Goal: Task Accomplishment & Management: Manage account settings

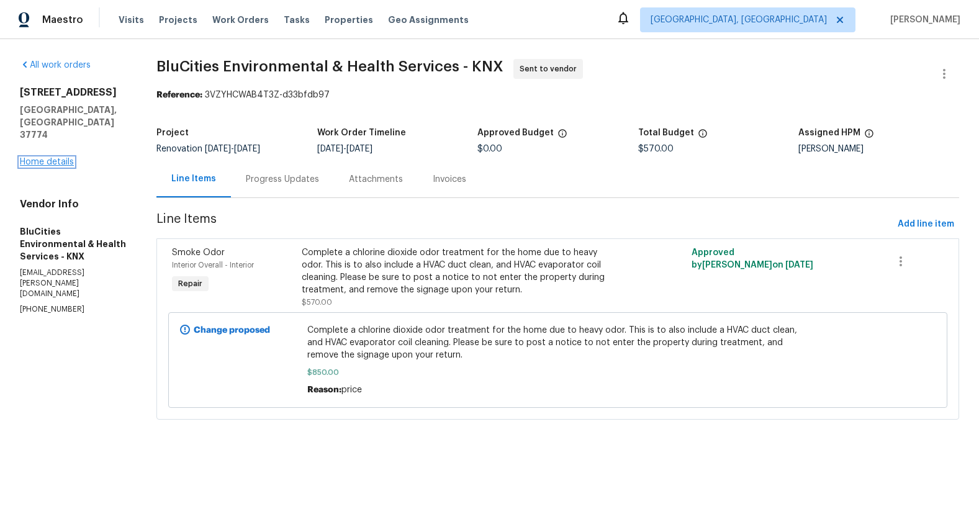
click at [49, 158] on link "Home details" at bounding box center [47, 162] width 54 height 9
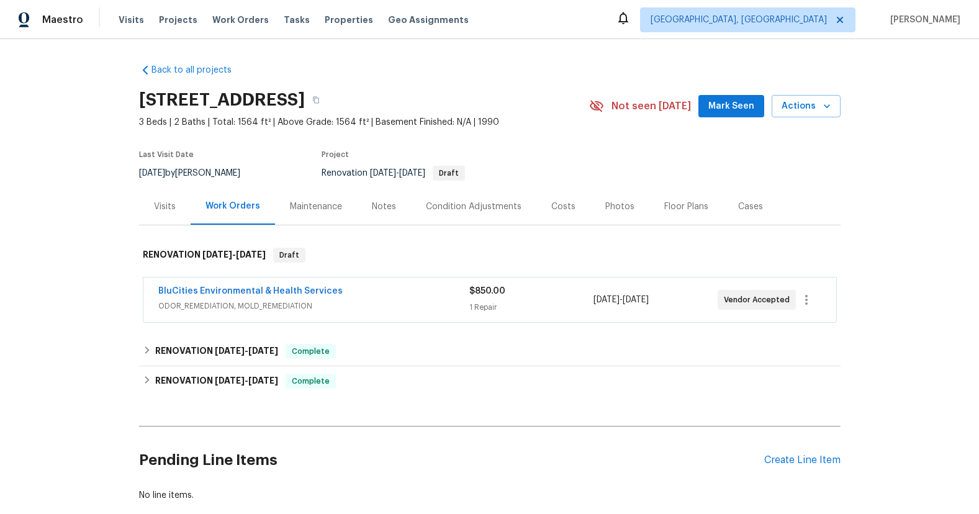
click at [374, 210] on div "Notes" at bounding box center [384, 207] width 24 height 12
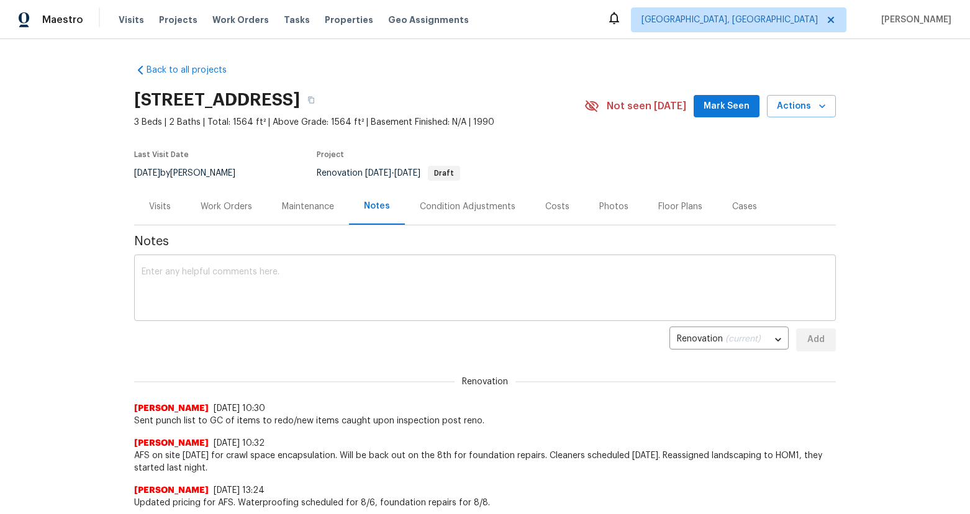
click at [367, 283] on textarea at bounding box center [485, 289] width 687 height 43
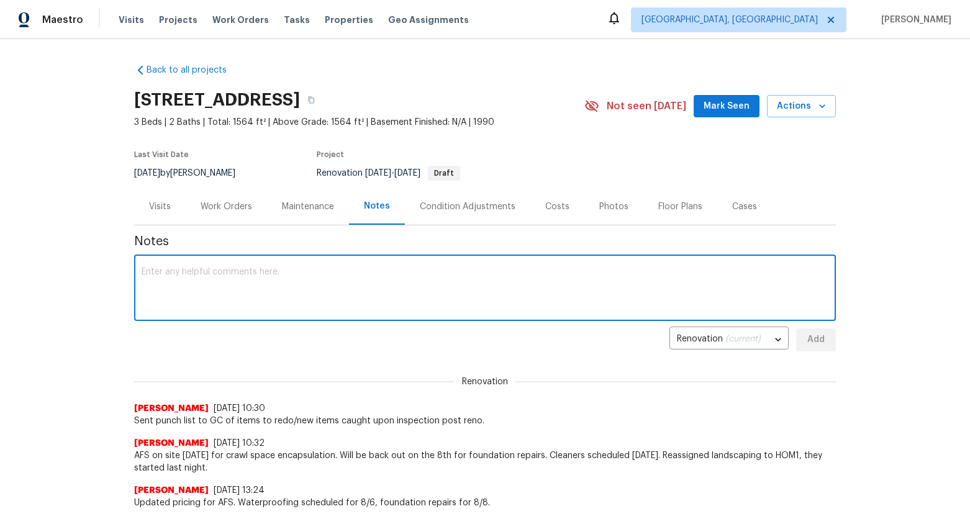
type textarea "T"
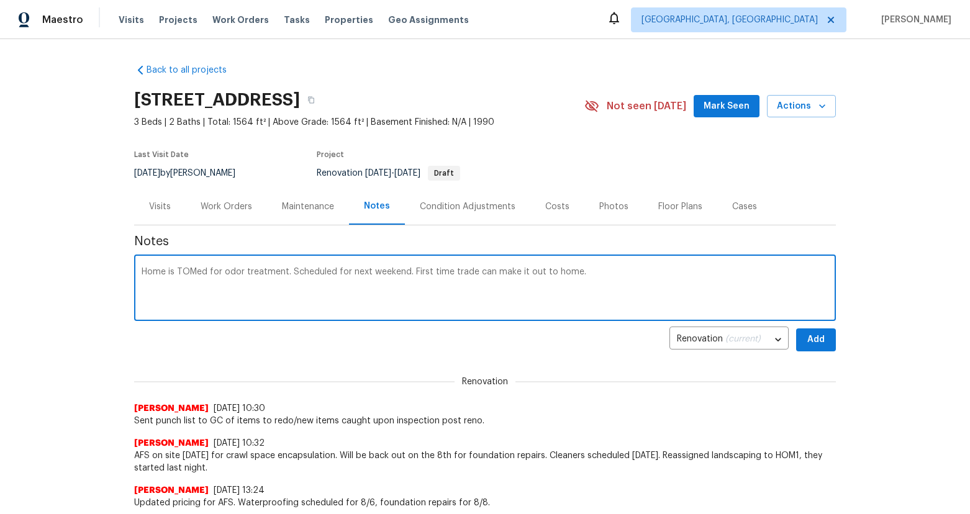
type textarea "Home is TOMed for odor treatment. Scheduled for next weekend. First time trade …"
click at [818, 341] on span "Add" at bounding box center [816, 340] width 20 height 16
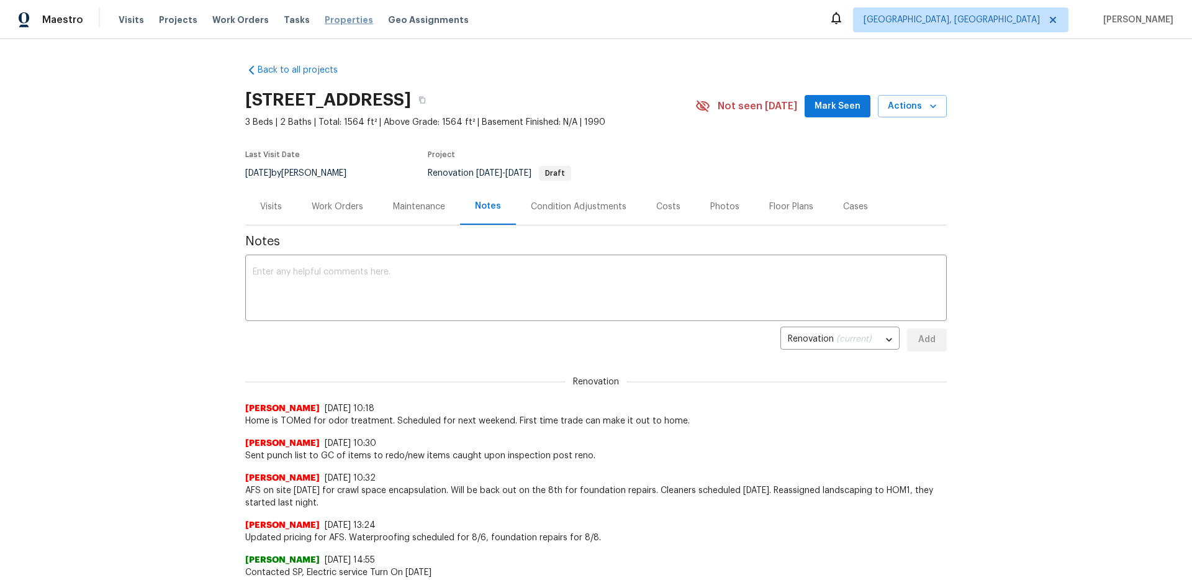
click at [332, 20] on span "Properties" at bounding box center [349, 20] width 48 height 12
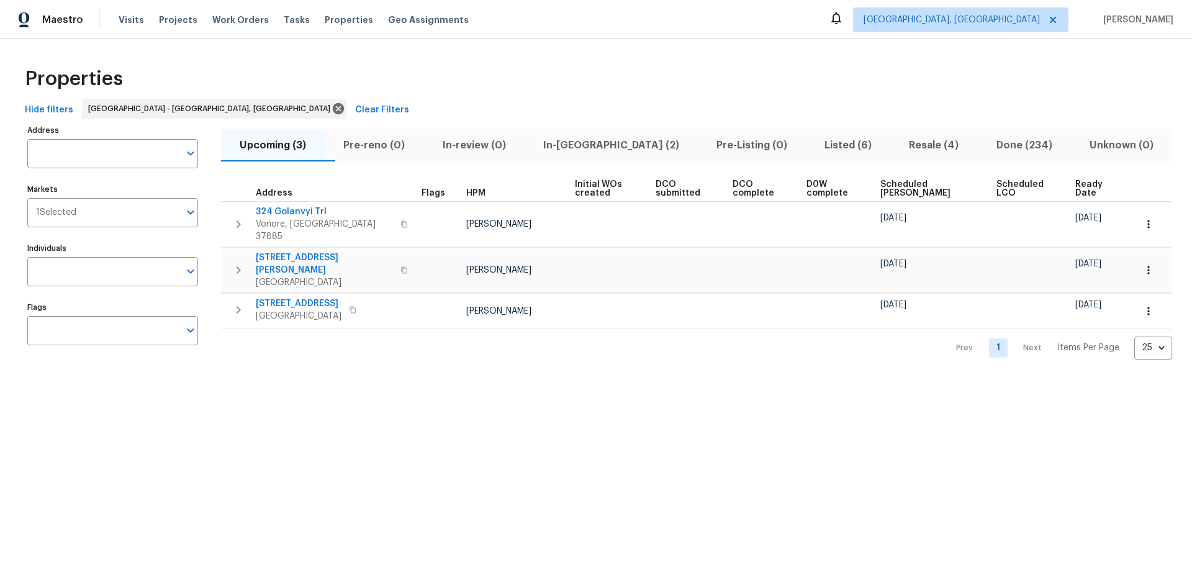
click at [611, 145] on span "In-[GEOGRAPHIC_DATA] (2)" at bounding box center [611, 145] width 158 height 17
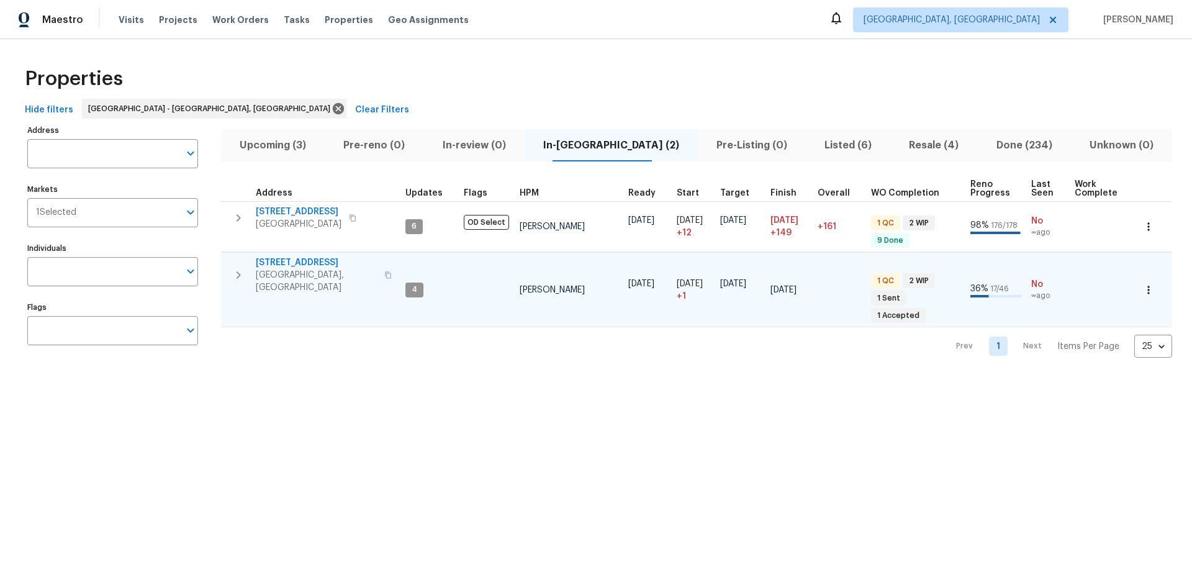
click at [307, 261] on span "4228 Miracle Ln" at bounding box center [316, 262] width 121 height 12
click at [922, 147] on span "Resale (4)" at bounding box center [934, 145] width 72 height 17
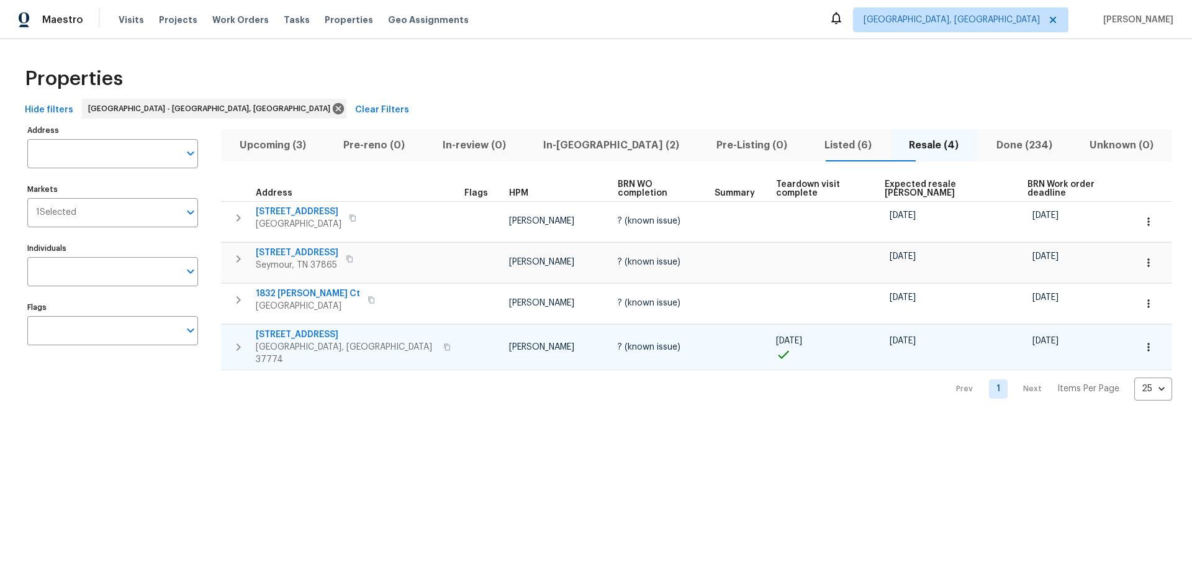
click at [440, 336] on button "button" at bounding box center [447, 347] width 15 height 30
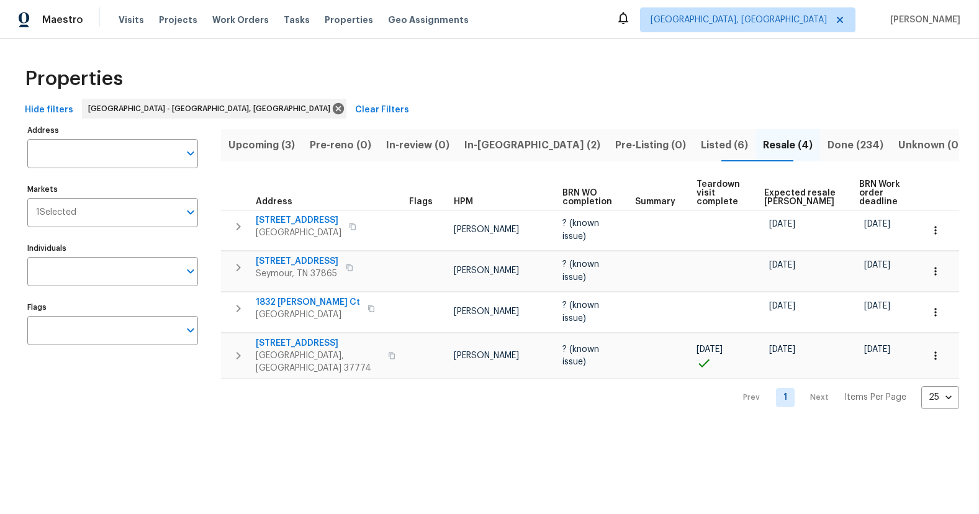
click at [701, 153] on span "Listed (6)" at bounding box center [724, 145] width 47 height 17
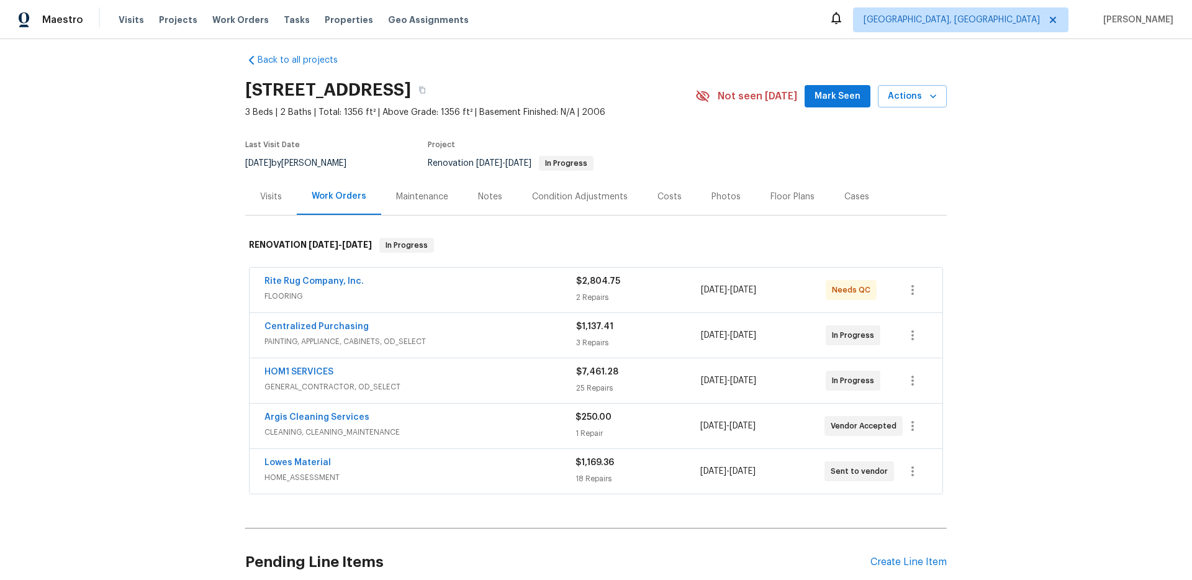
scroll to position [11, 0]
click at [485, 379] on div "HOM1 SERVICES" at bounding box center [420, 372] width 312 height 15
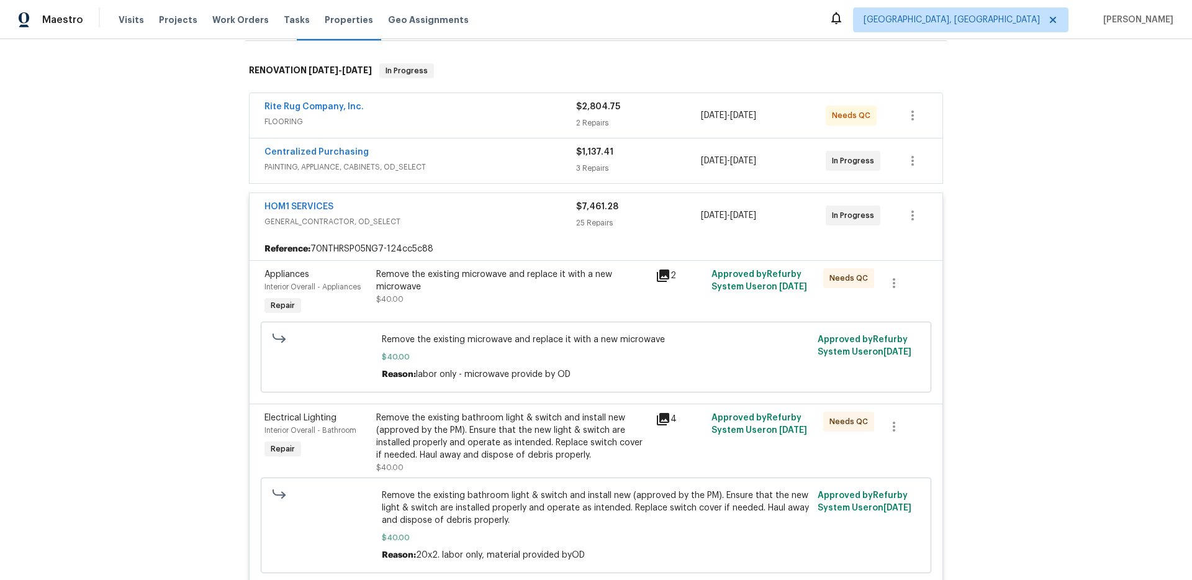
scroll to position [0, 0]
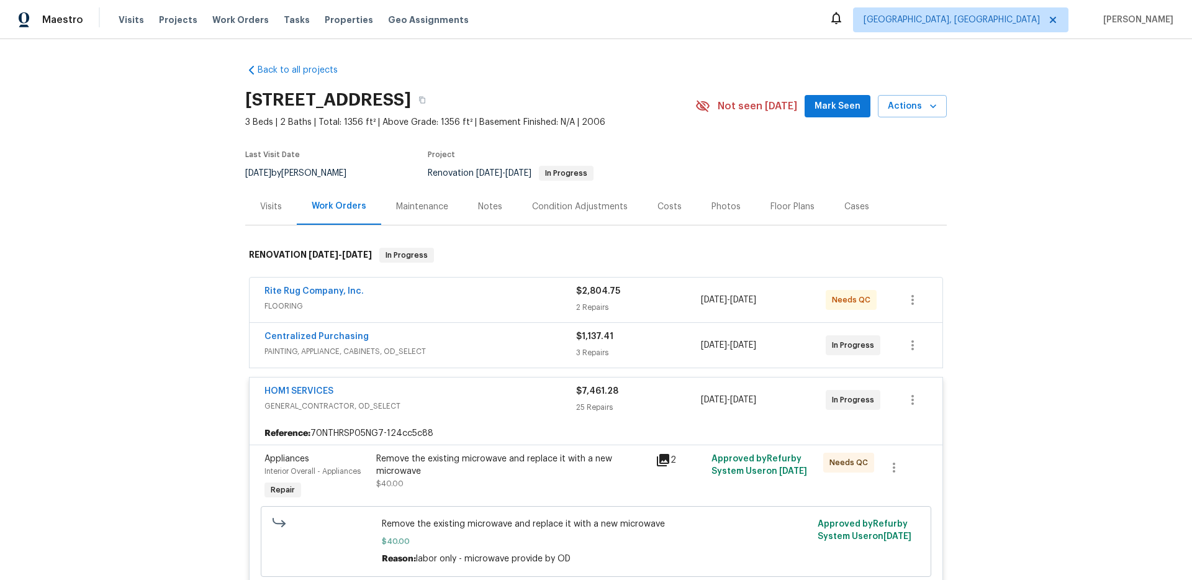
click at [494, 389] on div "HOM1 SERVICES" at bounding box center [420, 392] width 312 height 15
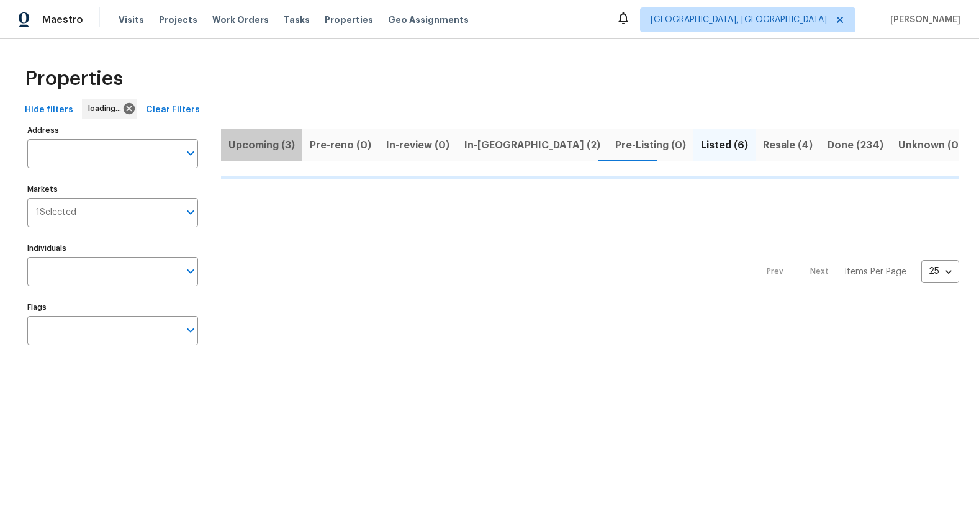
click at [274, 143] on span "Upcoming (3)" at bounding box center [261, 145] width 66 height 17
